Goal: Find specific page/section: Find specific page/section

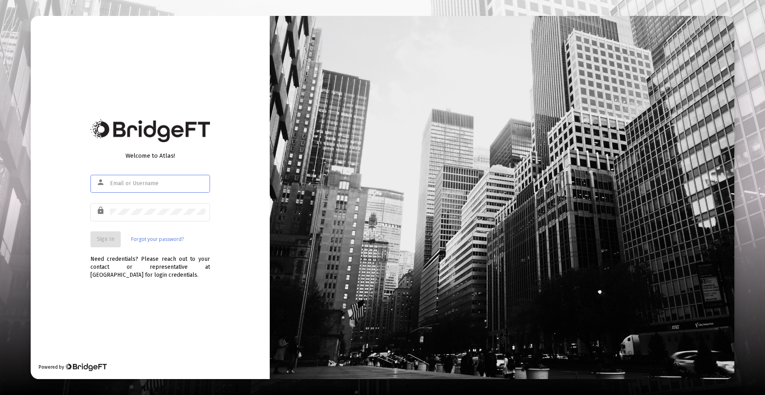
click at [179, 190] on div at bounding box center [158, 184] width 96 height 20
click at [181, 188] on div at bounding box center [158, 184] width 96 height 20
click at [186, 183] on input "text" at bounding box center [158, 184] width 96 height 6
type input "[PERSON_NAME][EMAIL_ADDRESS][DOMAIN_NAME]"
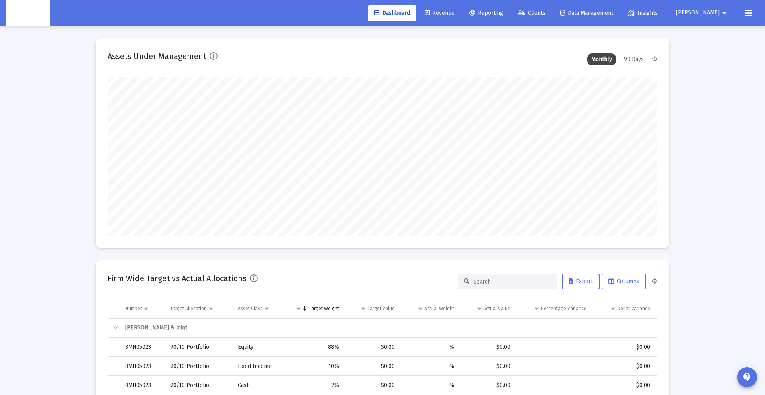
scroll to position [159, 296]
type input "[DATE]"
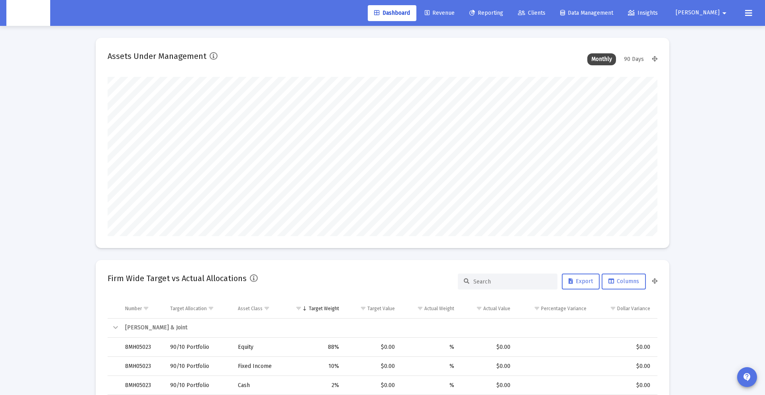
click at [552, 18] on link "Clients" at bounding box center [532, 13] width 40 height 16
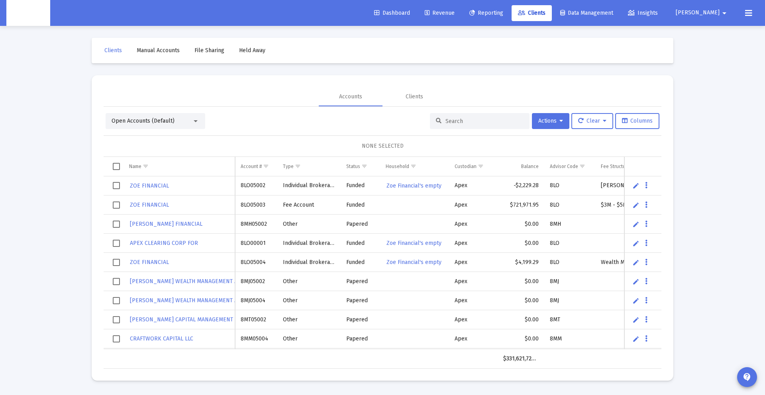
click at [446, 118] on input at bounding box center [485, 121] width 78 height 7
paste input "8MK05236"
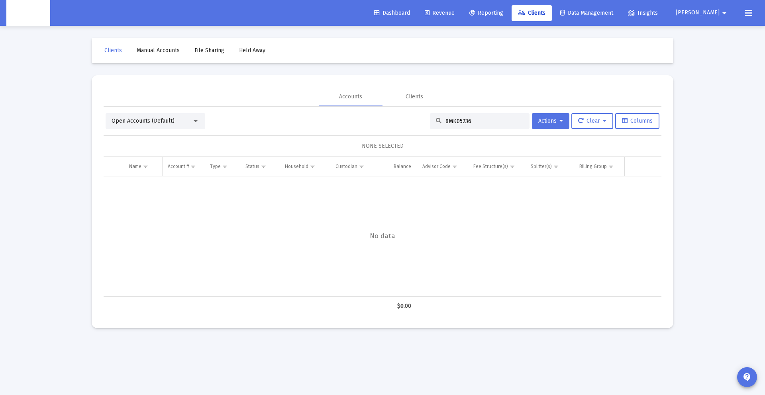
click at [177, 124] on div "Open Accounts (Default)" at bounding box center [152, 121] width 81 height 8
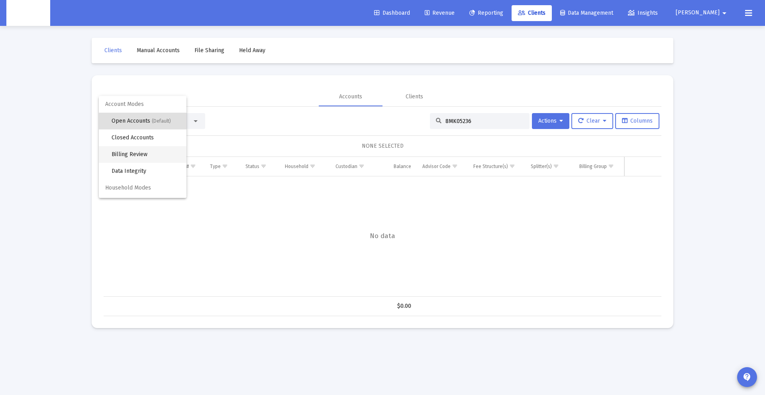
scroll to position [0, 0]
click at [130, 134] on span "Closed Accounts" at bounding box center [152, 137] width 81 height 17
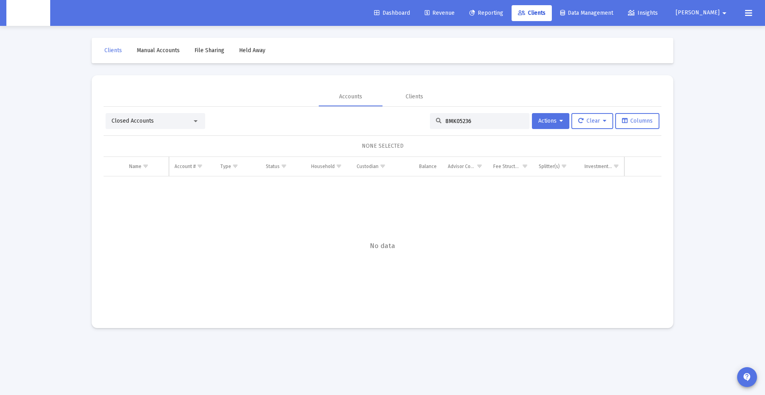
click at [477, 123] on input "8MK05236" at bounding box center [485, 121] width 78 height 7
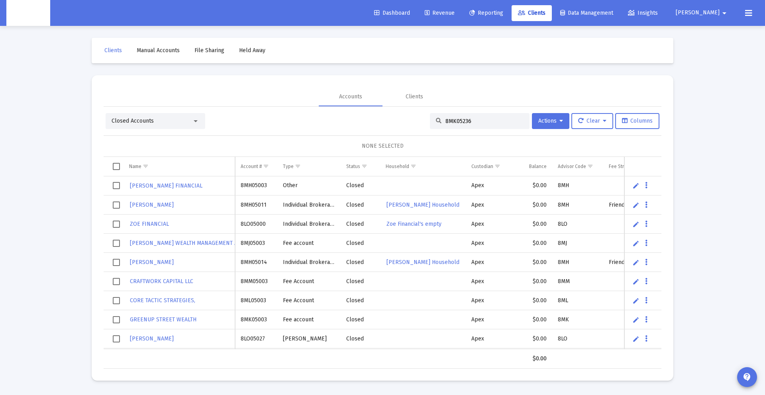
click at [459, 124] on input "8MK05236" at bounding box center [485, 121] width 78 height 7
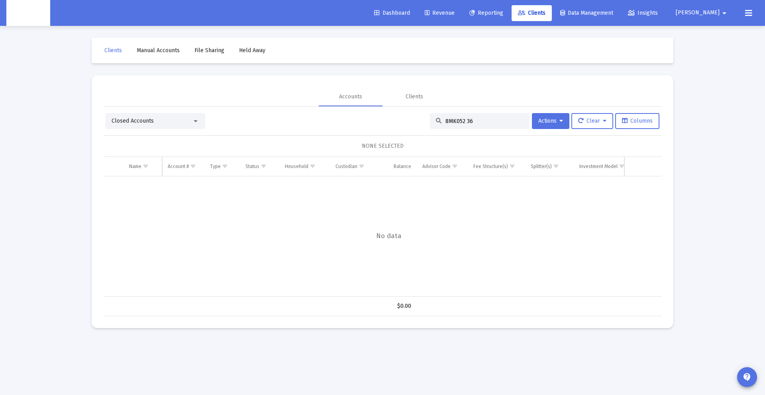
type input "8MK05236"
